Goal: Find specific page/section: Find specific page/section

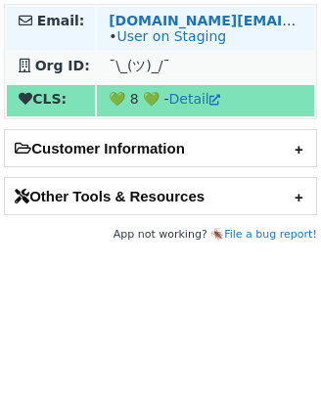
click at [198, 10] on td "[DOMAIN_NAME][EMAIL_ADDRESS][PERSON_NAME][DOMAIN_NAME] • User on Staging" at bounding box center [205, 28] width 217 height 43
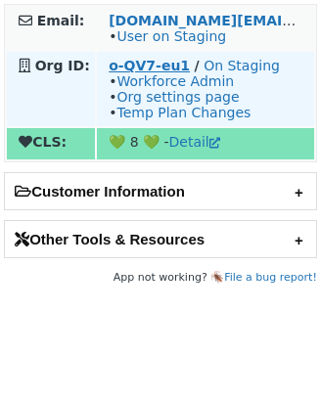
click at [128, 67] on strong "o-QV7-eu1" at bounding box center [149, 66] width 81 height 16
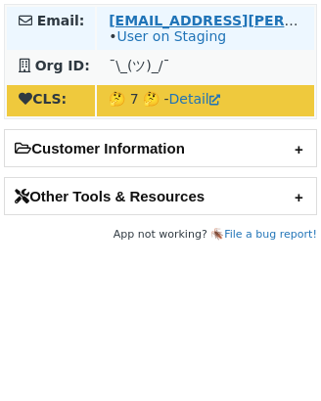
click at [144, 15] on strong "chase.michaelsen@pepsico.com" at bounding box center [306, 21] width 395 height 16
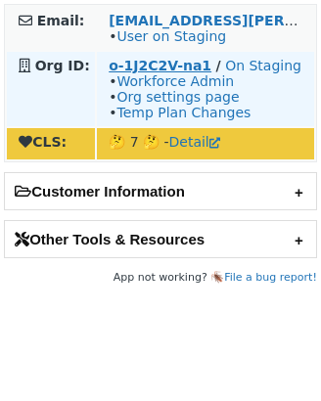
click at [127, 70] on strong "o-1J2C2V-na1" at bounding box center [160, 66] width 103 height 16
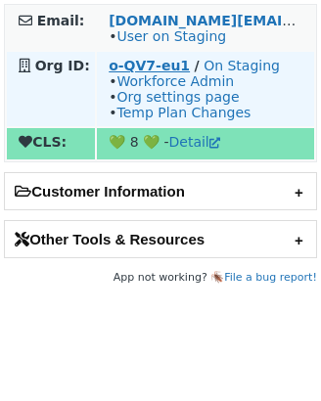
click at [132, 72] on strong "o-QV7-eu1" at bounding box center [149, 66] width 81 height 16
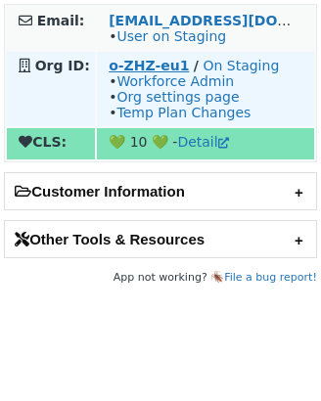
click at [144, 63] on strong "o-ZHZ-eu1" at bounding box center [149, 66] width 80 height 16
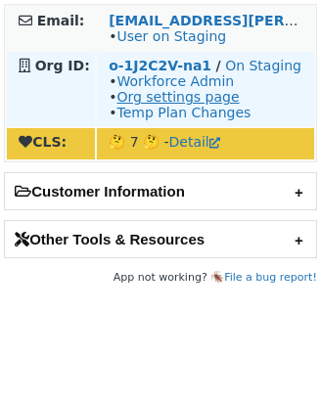
click at [172, 92] on link "Org settings page" at bounding box center [178, 97] width 122 height 16
